Goal: Information Seeking & Learning: Check status

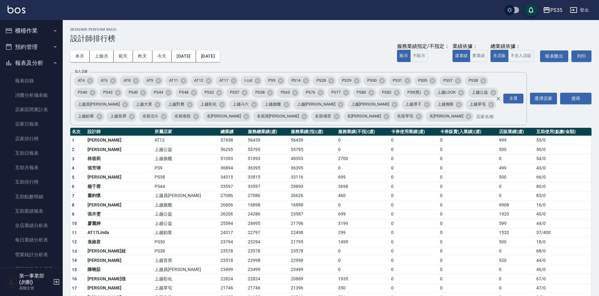
click at [336, 173] on td "699" at bounding box center [362, 177] width 53 height 9
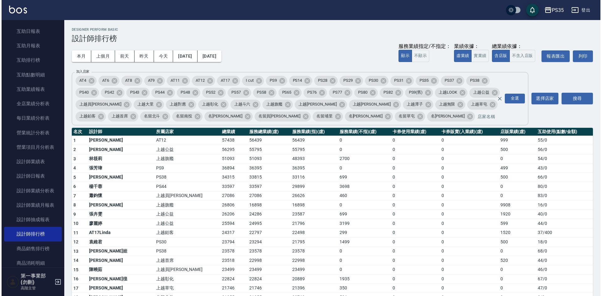
scroll to position [125, 0]
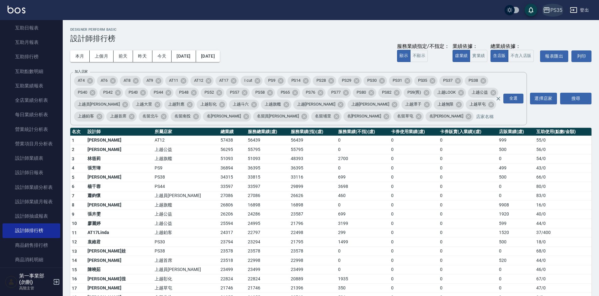
click at [556, 13] on div "PS35" at bounding box center [556, 10] width 12 height 8
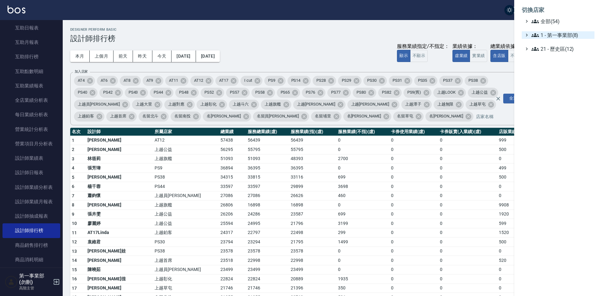
click at [566, 35] on span "1 - 第一事業部(8)" at bounding box center [561, 35] width 61 height 8
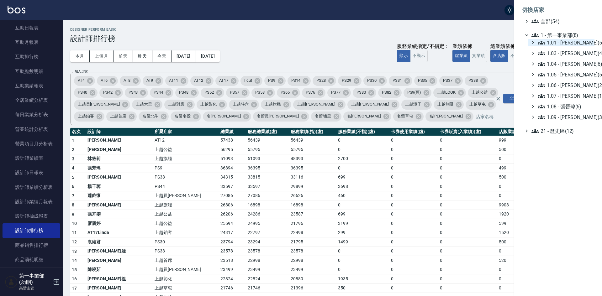
click at [568, 44] on span "1.01 - [PERSON_NAME](5)" at bounding box center [565, 43] width 54 height 8
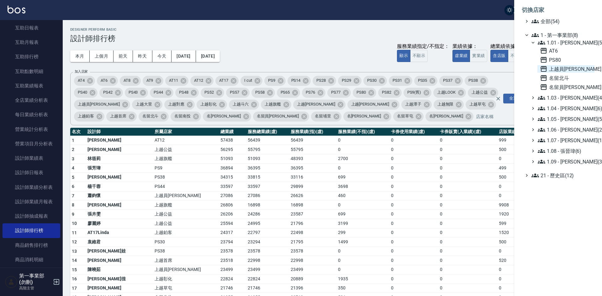
click at [567, 70] on span "上越員[PERSON_NAME]" at bounding box center [566, 69] width 52 height 8
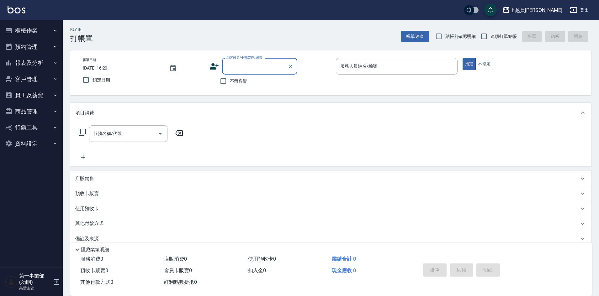
click at [30, 57] on button "報表及分析" at bounding box center [32, 63] width 58 height 16
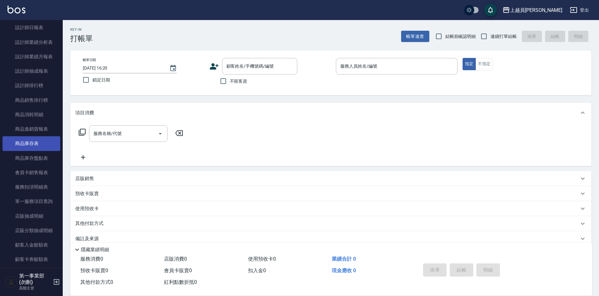
scroll to position [282, 0]
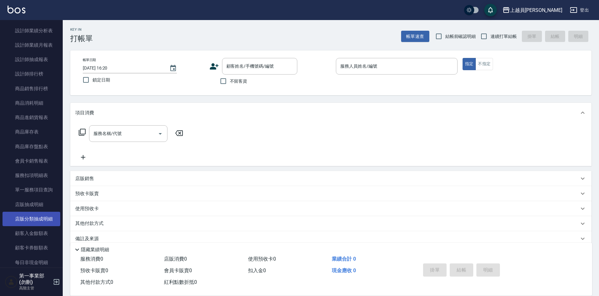
click at [39, 219] on link "店販分類抽成明細" at bounding box center [32, 219] width 58 height 14
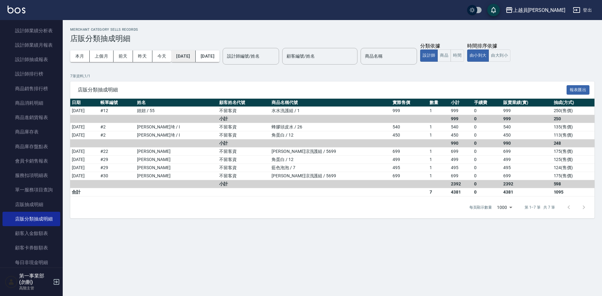
click at [195, 58] on button "[DATE]" at bounding box center [183, 56] width 24 height 12
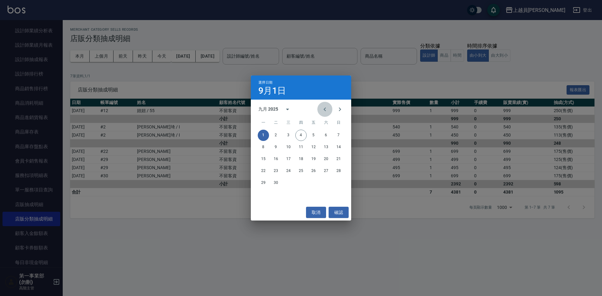
click at [324, 109] on icon "Previous month" at bounding box center [325, 110] width 2 height 4
click at [326, 112] on icon "Previous month" at bounding box center [325, 110] width 8 height 8
click at [277, 160] on button "15" at bounding box center [275, 159] width 11 height 11
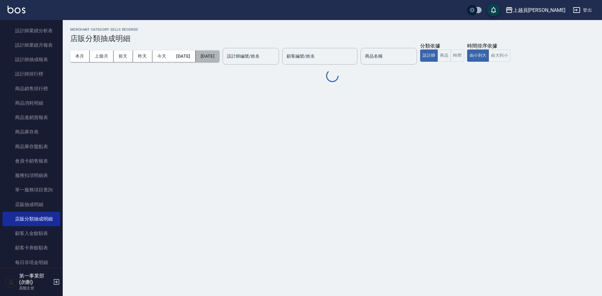
click at [219, 54] on button "[DATE]" at bounding box center [208, 56] width 24 height 12
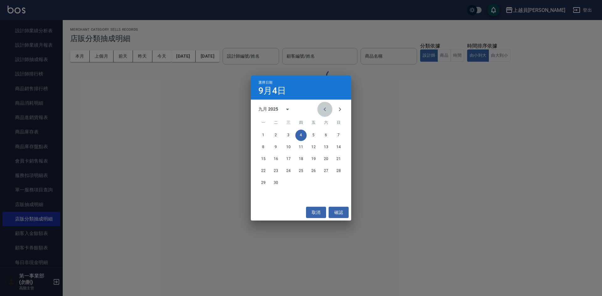
click at [322, 110] on icon "Previous month" at bounding box center [325, 110] width 8 height 8
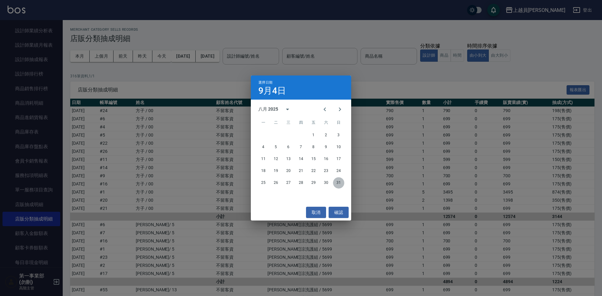
click at [338, 183] on button "31" at bounding box center [338, 182] width 11 height 11
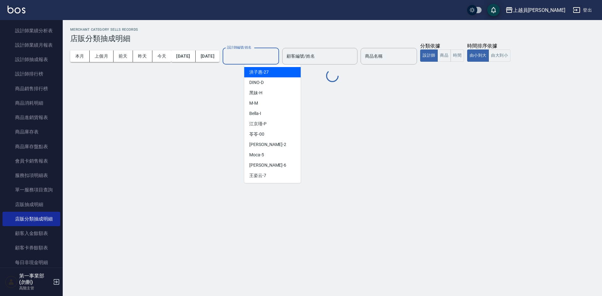
click at [276, 59] on input "設計師編號/姓名" at bounding box center [250, 56] width 51 height 11
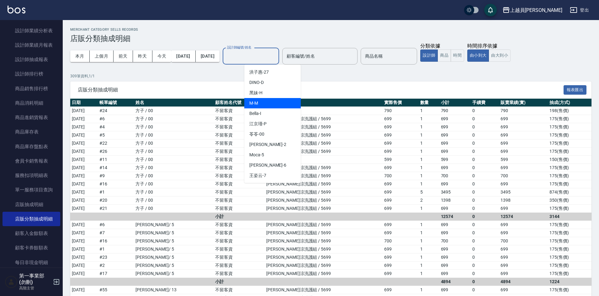
click at [266, 103] on div "M -M" at bounding box center [272, 103] width 56 height 10
type input "M-M"
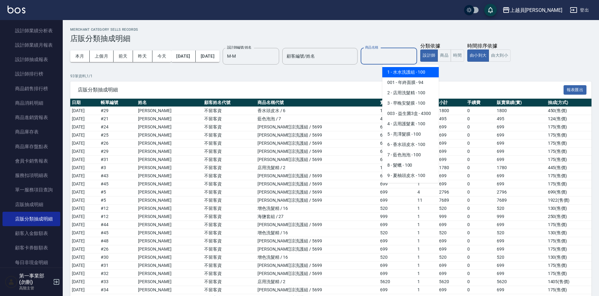
click at [396, 55] on input "商品名稱" at bounding box center [388, 56] width 51 height 11
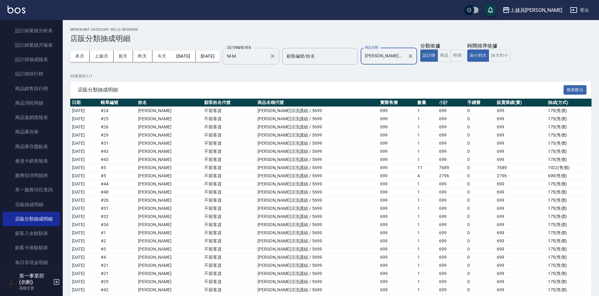
type input "水水沁涼洗護組"
click at [267, 59] on input "M-M" at bounding box center [245, 56] width 41 height 11
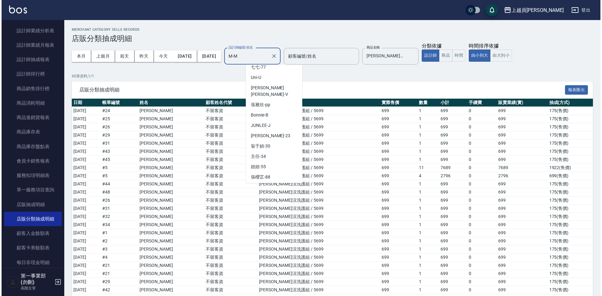
scroll to position [282, 0]
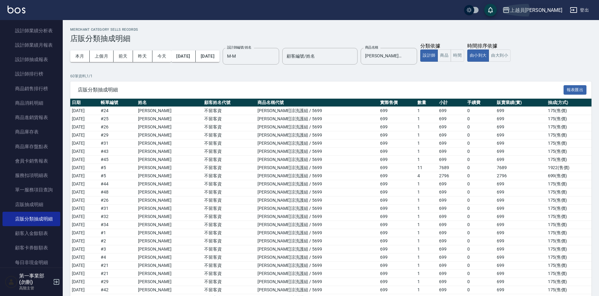
click at [552, 7] on div "上越員[PERSON_NAME]" at bounding box center [536, 10] width 52 height 8
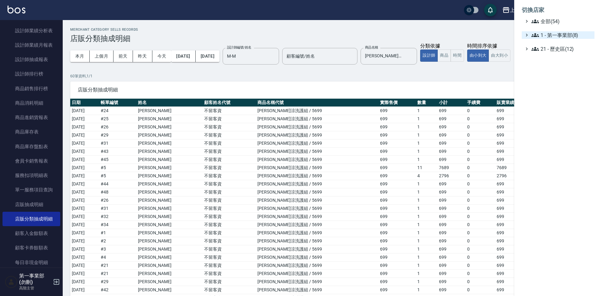
click at [566, 34] on span "1 - 第一事業部(8)" at bounding box center [561, 35] width 61 height 8
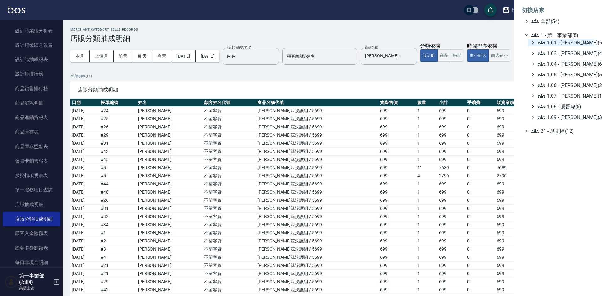
click at [567, 40] on span "1.01 - [PERSON_NAME](5)" at bounding box center [565, 43] width 54 height 8
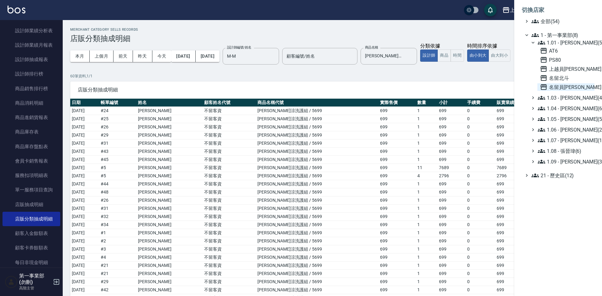
click at [567, 87] on span "名留員[PERSON_NAME]" at bounding box center [566, 87] width 52 height 8
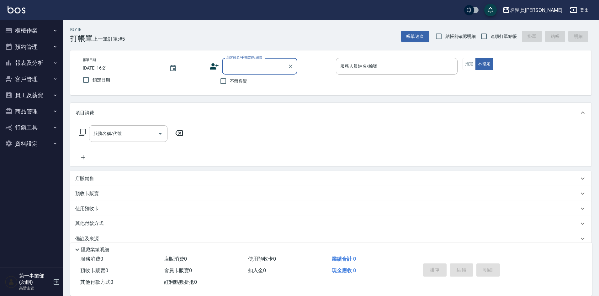
click at [26, 60] on button "報表及分析" at bounding box center [32, 63] width 58 height 16
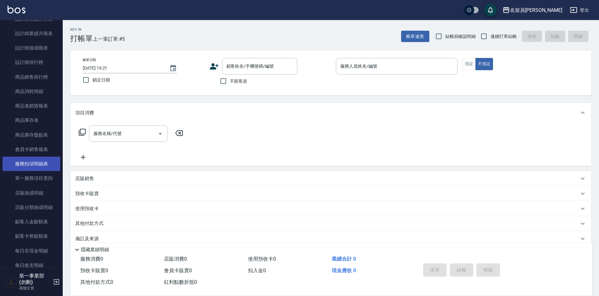
scroll to position [313, 0]
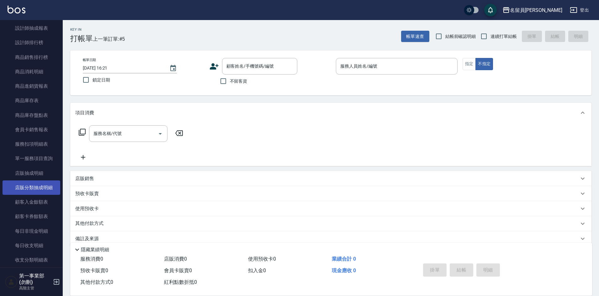
click at [36, 186] on link "店販分類抽成明細" at bounding box center [32, 188] width 58 height 14
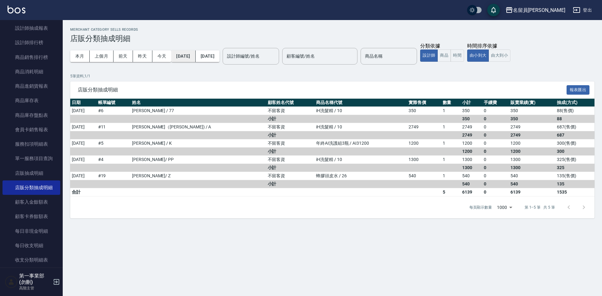
click at [195, 60] on button "[DATE]" at bounding box center [183, 56] width 24 height 12
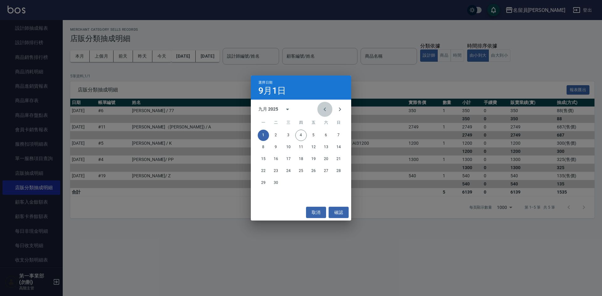
click at [325, 109] on icon "Previous month" at bounding box center [325, 110] width 8 height 8
click at [326, 109] on icon "Previous month" at bounding box center [325, 110] width 8 height 8
click at [277, 160] on button "15" at bounding box center [275, 159] width 11 height 11
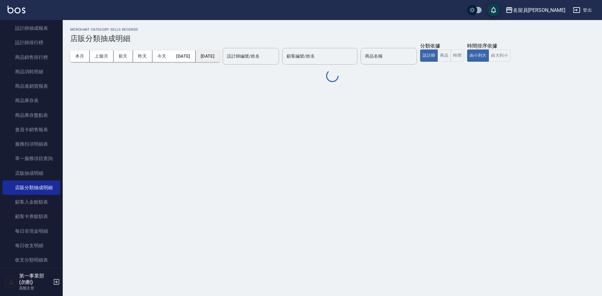
click at [219, 55] on button "[DATE]" at bounding box center [208, 56] width 24 height 12
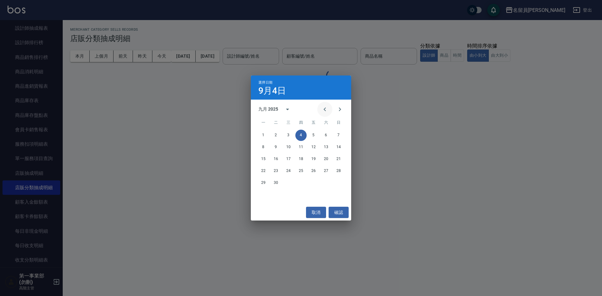
click at [324, 110] on icon "Previous month" at bounding box center [325, 110] width 2 height 4
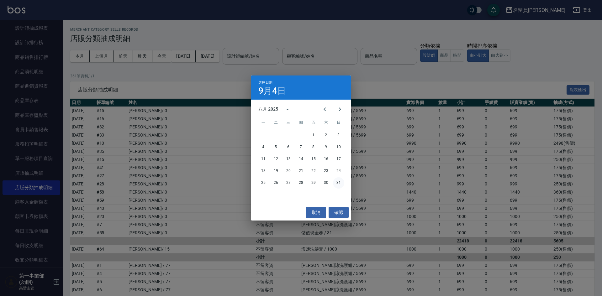
click at [338, 181] on button "31" at bounding box center [338, 182] width 11 height 11
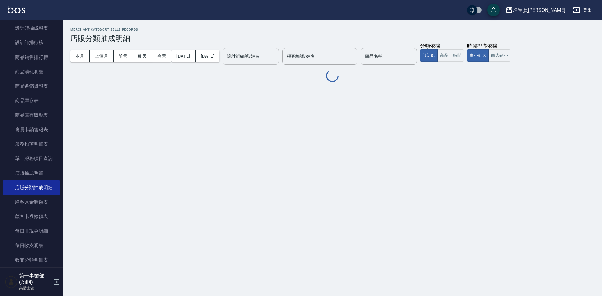
click at [268, 55] on input "設計師編號/姓名" at bounding box center [250, 56] width 51 height 11
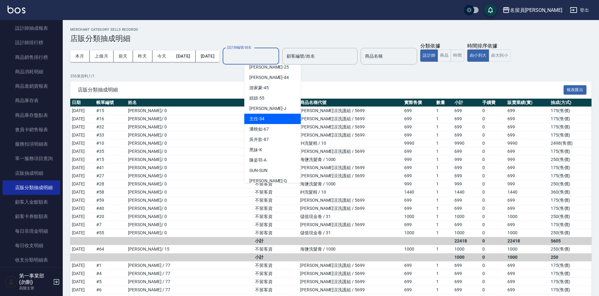
scroll to position [282, 0]
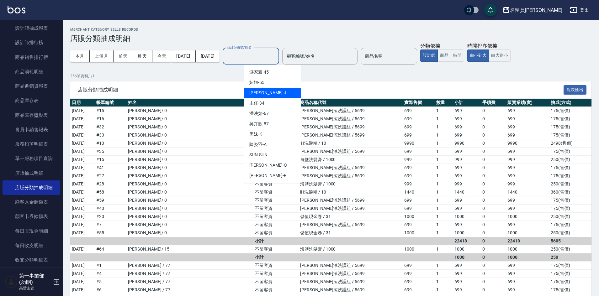
click at [265, 90] on span "Jenny -J" at bounding box center [267, 93] width 37 height 7
type input "Jenny -J"
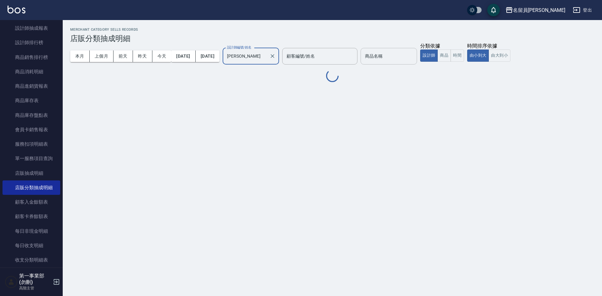
click at [407, 51] on div "商品名稱" at bounding box center [388, 56] width 56 height 17
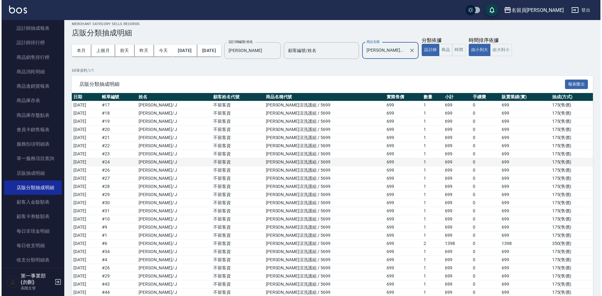
scroll to position [0, 0]
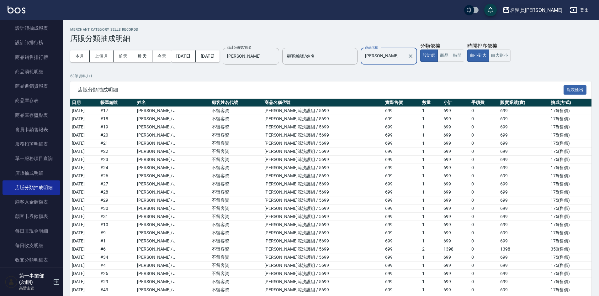
type input "水水沁涼洗護組"
click at [545, 11] on div "名留員林中正" at bounding box center [536, 10] width 52 height 8
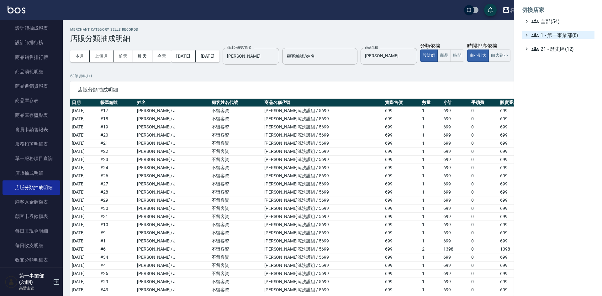
drag, startPoint x: 545, startPoint y: 11, endPoint x: 567, endPoint y: 35, distance: 32.2
click at [567, 35] on span "1 - 第一事業部(8)" at bounding box center [561, 35] width 61 height 8
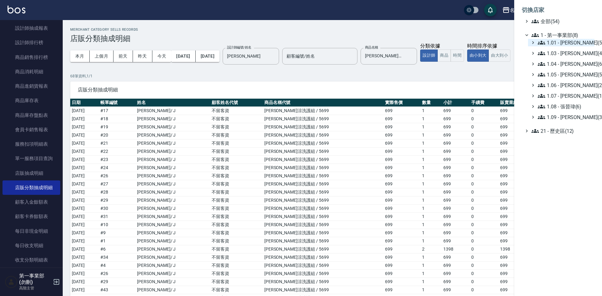
click at [569, 40] on span "1.01 - 鄭洞樂(5)" at bounding box center [565, 43] width 54 height 8
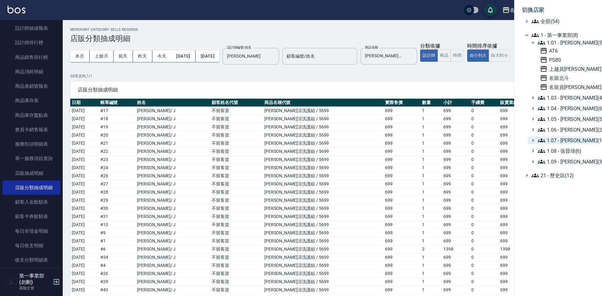
click at [564, 143] on span "1.07 - 蔡佳均(11)" at bounding box center [565, 141] width 54 height 8
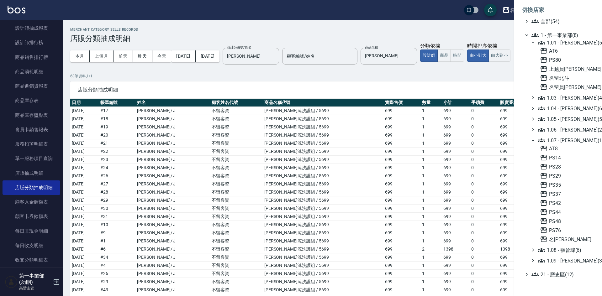
click at [564, 143] on span "1.07 - 蔡佳均(11)" at bounding box center [565, 141] width 54 height 8
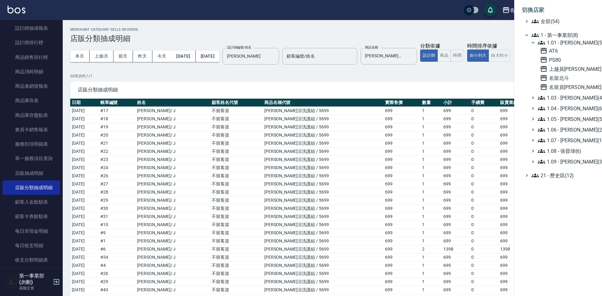
click at [570, 139] on span "1.07 - 蔡佳均(11)" at bounding box center [565, 141] width 54 height 8
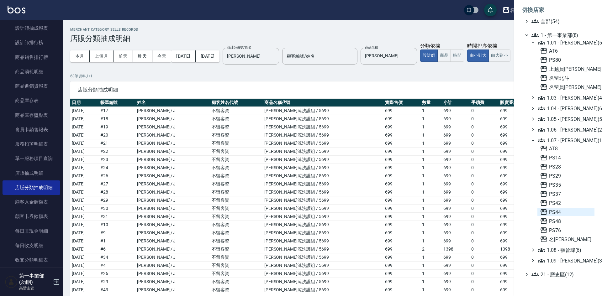
click at [560, 212] on span "PS44" at bounding box center [566, 212] width 52 height 8
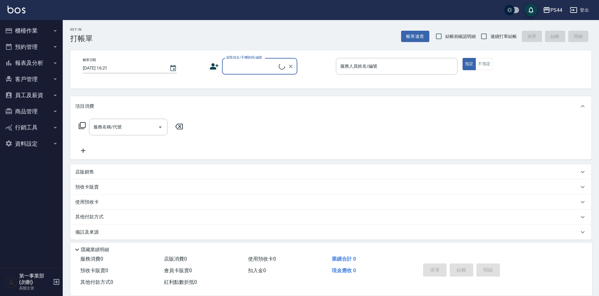
click at [28, 62] on button "報表及分析" at bounding box center [32, 63] width 58 height 16
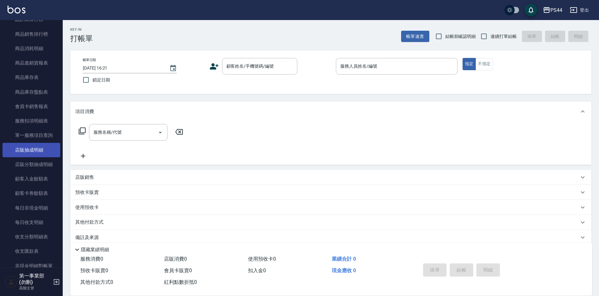
scroll to position [345, 0]
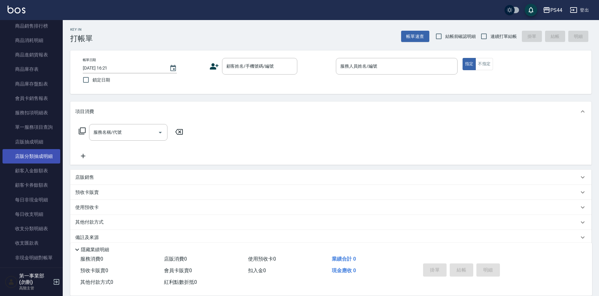
click at [37, 155] on link "店販分類抽成明細" at bounding box center [32, 156] width 58 height 14
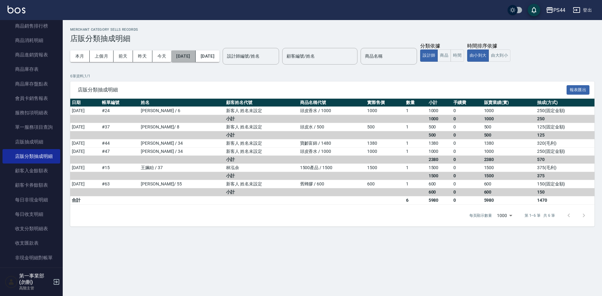
click at [194, 57] on button "[DATE]" at bounding box center [183, 56] width 24 height 12
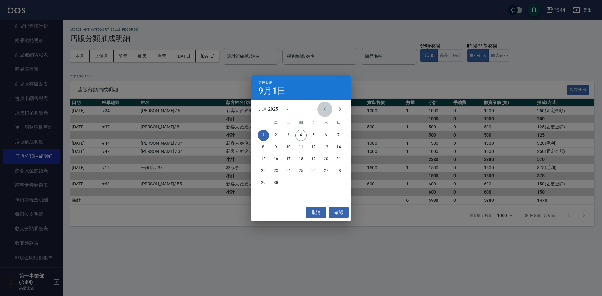
click at [326, 110] on icon "Previous month" at bounding box center [325, 110] width 8 height 8
click at [277, 159] on button "15" at bounding box center [275, 159] width 11 height 11
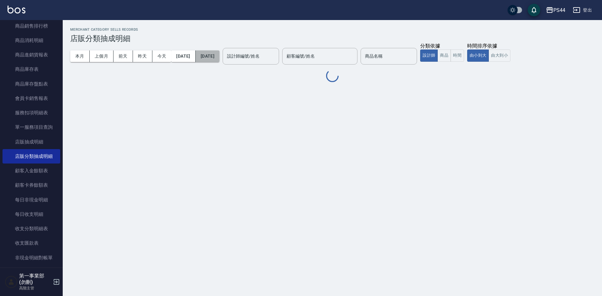
click at [219, 53] on button "[DATE]" at bounding box center [208, 56] width 24 height 12
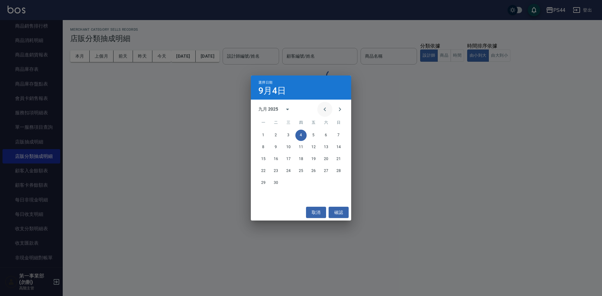
click at [324, 111] on icon "Previous month" at bounding box center [325, 110] width 8 height 8
click at [343, 110] on icon "Next month" at bounding box center [340, 110] width 8 height 8
click at [339, 183] on button "31" at bounding box center [338, 182] width 11 height 11
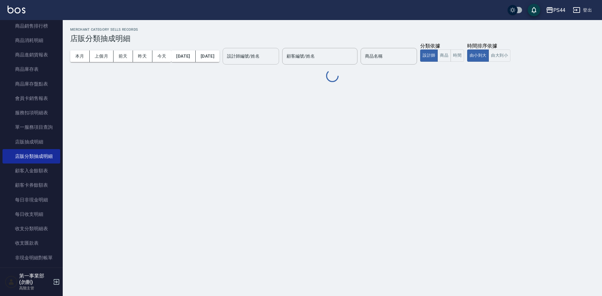
click at [271, 57] on input "設計師編號/姓名" at bounding box center [250, 56] width 51 height 11
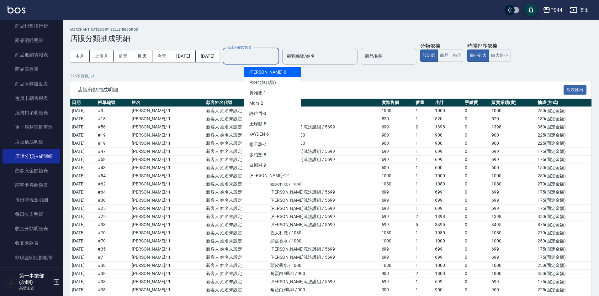
click at [387, 60] on input "商品名稱" at bounding box center [388, 56] width 51 height 11
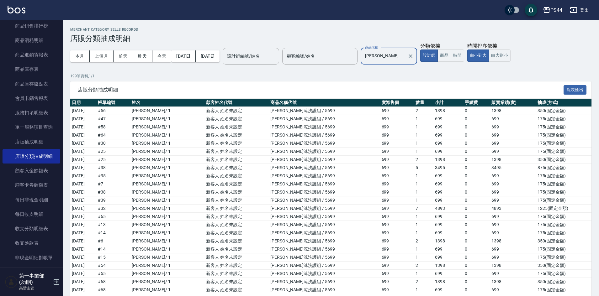
type input "水水沁涼洗護組"
click at [551, 13] on div "PS44" at bounding box center [556, 10] width 12 height 8
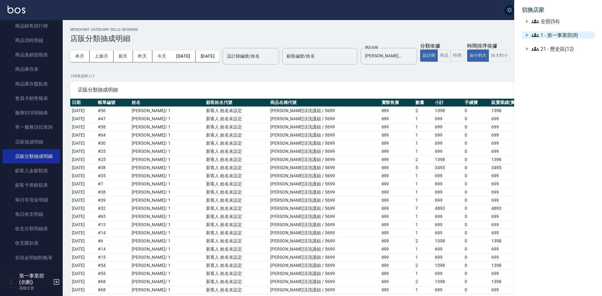
click at [557, 38] on span "1 - 第一事業部(8)" at bounding box center [561, 35] width 61 height 8
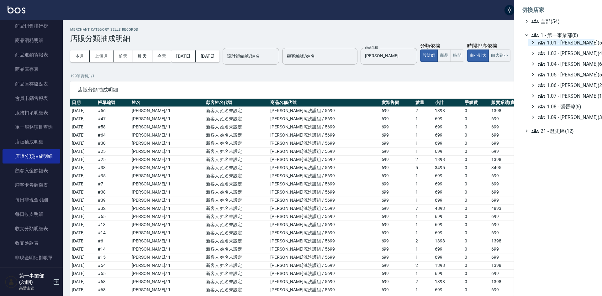
click at [571, 40] on span "1.01 - 鄭洞樂(5)" at bounding box center [565, 43] width 54 height 8
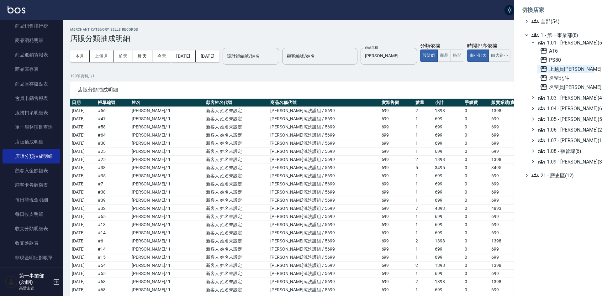
click at [558, 71] on span "上越員[PERSON_NAME]" at bounding box center [566, 69] width 52 height 8
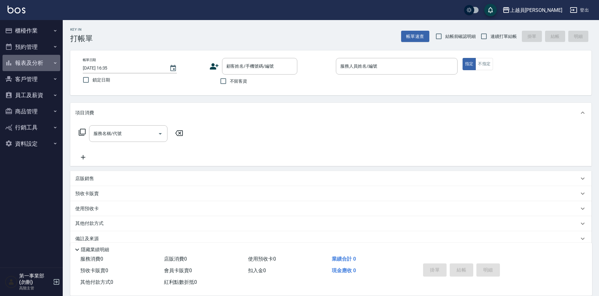
click at [26, 64] on button "報表及分析" at bounding box center [32, 63] width 58 height 16
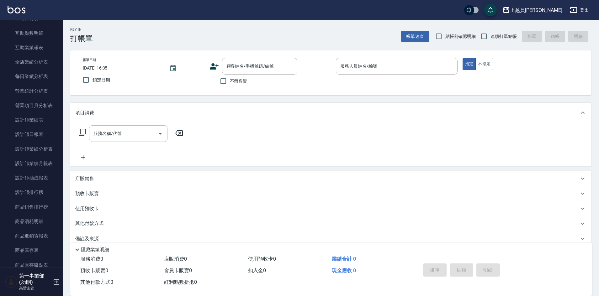
scroll to position [157, 0]
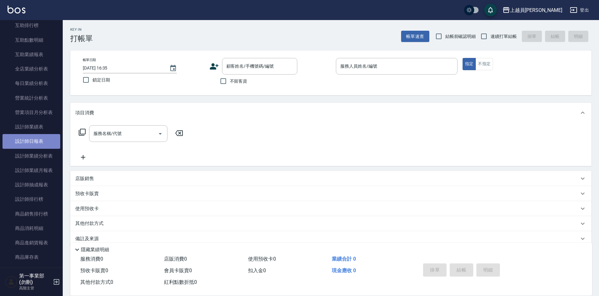
click at [33, 139] on link "設計師日報表" at bounding box center [32, 141] width 58 height 14
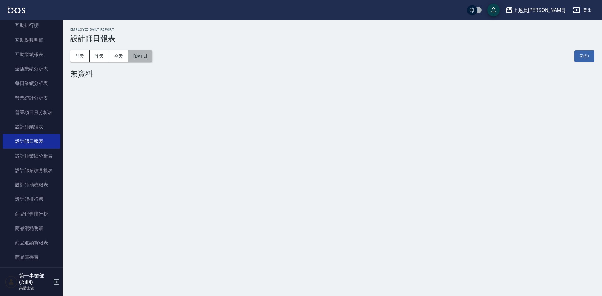
click at [147, 58] on button "[DATE]" at bounding box center [140, 56] width 24 height 12
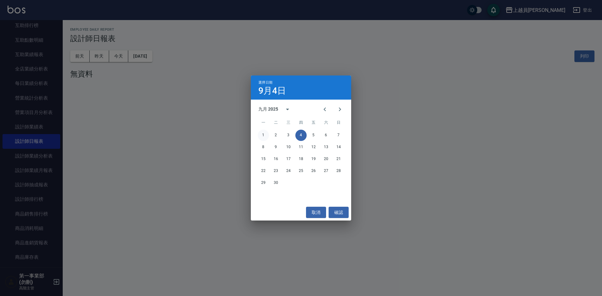
click at [265, 134] on button "1" at bounding box center [263, 135] width 11 height 11
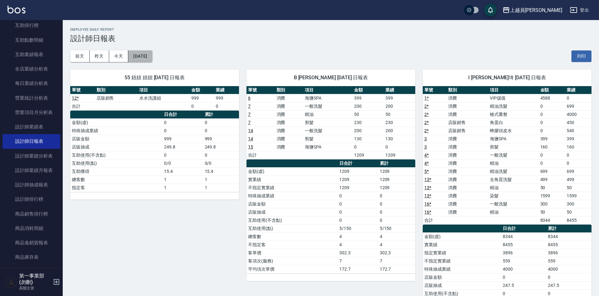
click at [149, 57] on button "[DATE]" at bounding box center [140, 56] width 24 height 12
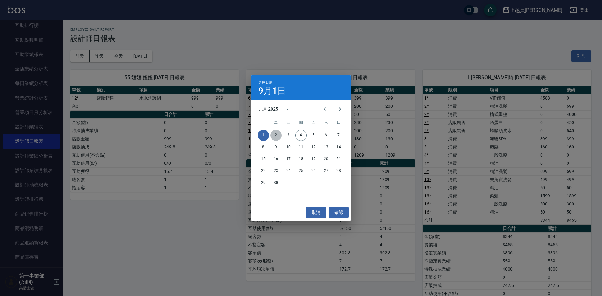
click at [276, 134] on button "2" at bounding box center [275, 135] width 11 height 11
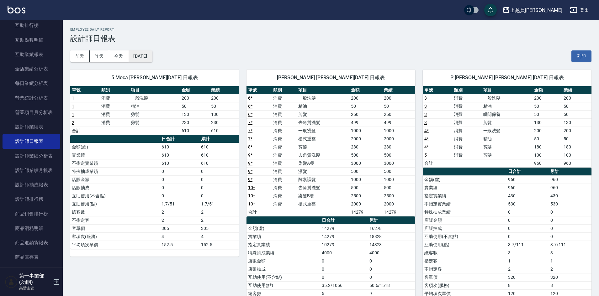
click at [143, 61] on button "[DATE]" at bounding box center [140, 56] width 24 height 12
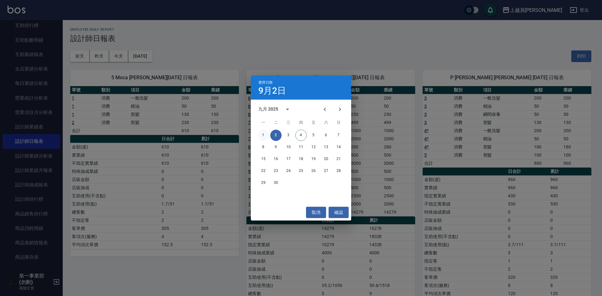
click at [266, 136] on button "1" at bounding box center [263, 135] width 11 height 11
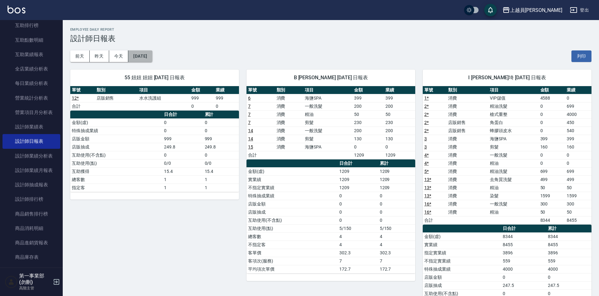
click at [152, 52] on button "[DATE]" at bounding box center [140, 56] width 24 height 12
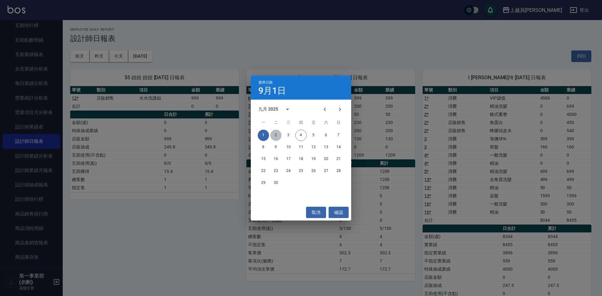
click at [275, 135] on button "2" at bounding box center [275, 135] width 11 height 11
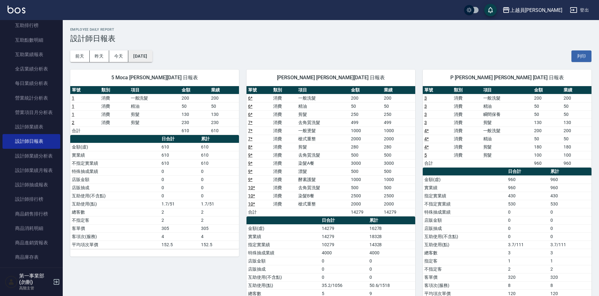
click at [141, 58] on button "[DATE]" at bounding box center [140, 56] width 24 height 12
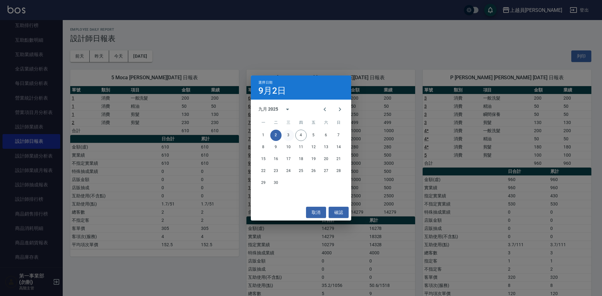
click at [287, 133] on button "3" at bounding box center [288, 135] width 11 height 11
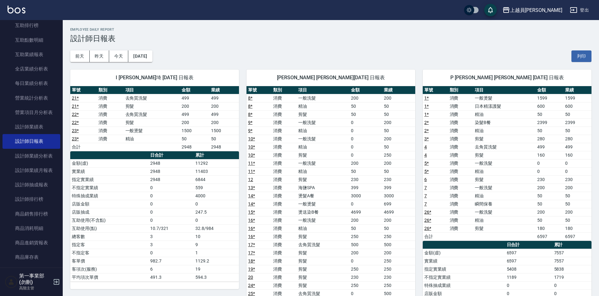
click at [144, 50] on div "[DATE] [DATE] [DATE] [DATE] 列印" at bounding box center [330, 56] width 521 height 27
click at [145, 52] on button "[DATE]" at bounding box center [140, 56] width 24 height 12
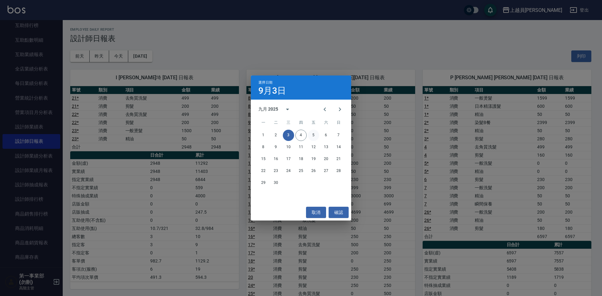
click at [316, 136] on button "5" at bounding box center [313, 135] width 11 height 11
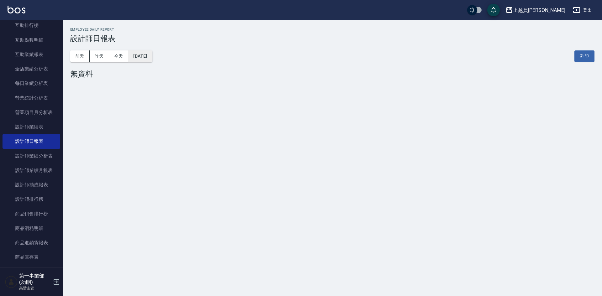
click at [152, 60] on button "[DATE]" at bounding box center [140, 56] width 24 height 12
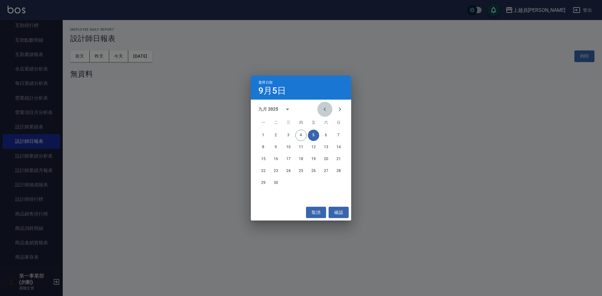
click at [322, 112] on icon "Previous month" at bounding box center [325, 110] width 8 height 8
click at [339, 183] on button "31" at bounding box center [338, 182] width 11 height 11
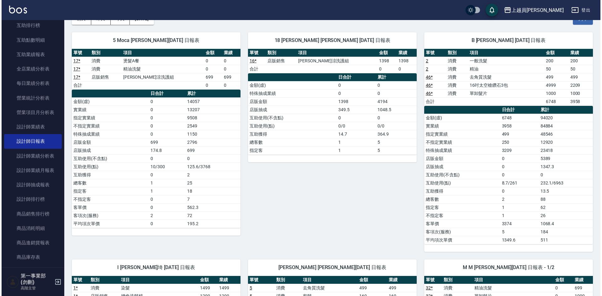
scroll to position [31, 0]
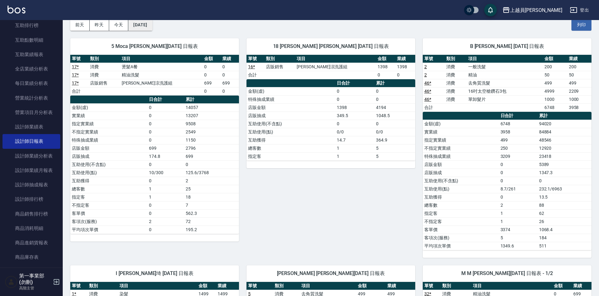
click at [141, 26] on button "[DATE]" at bounding box center [140, 25] width 24 height 12
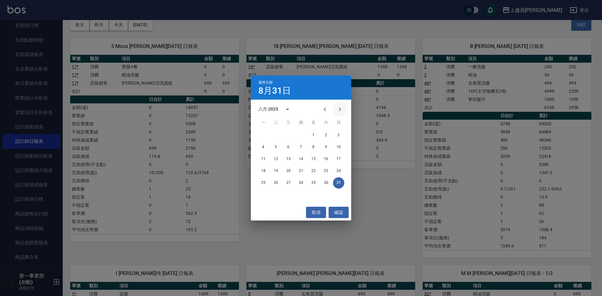
click at [337, 112] on icon "Next month" at bounding box center [340, 110] width 8 height 8
click at [264, 136] on button "1" at bounding box center [263, 135] width 11 height 11
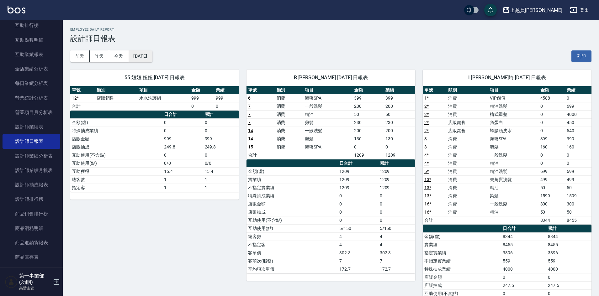
click at [152, 59] on button "[DATE]" at bounding box center [140, 56] width 24 height 12
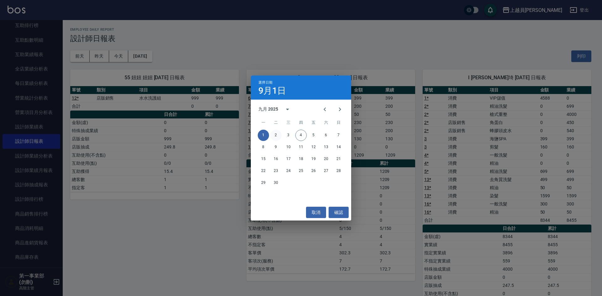
click at [277, 134] on button "2" at bounding box center [275, 135] width 11 height 11
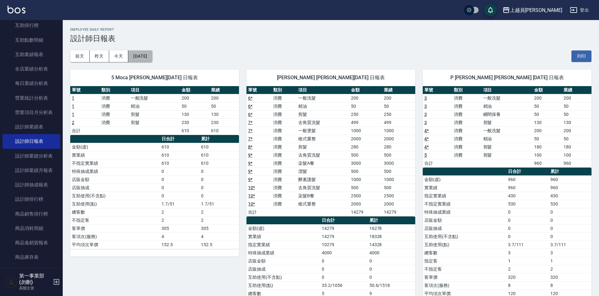
click at [150, 59] on button "[DATE]" at bounding box center [140, 56] width 24 height 12
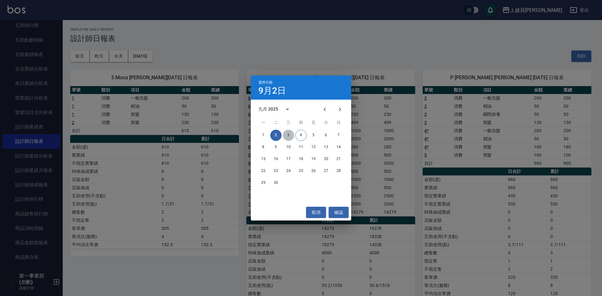
click at [290, 135] on button "3" at bounding box center [288, 135] width 11 height 11
